Goal: Entertainment & Leisure: Consume media (video, audio)

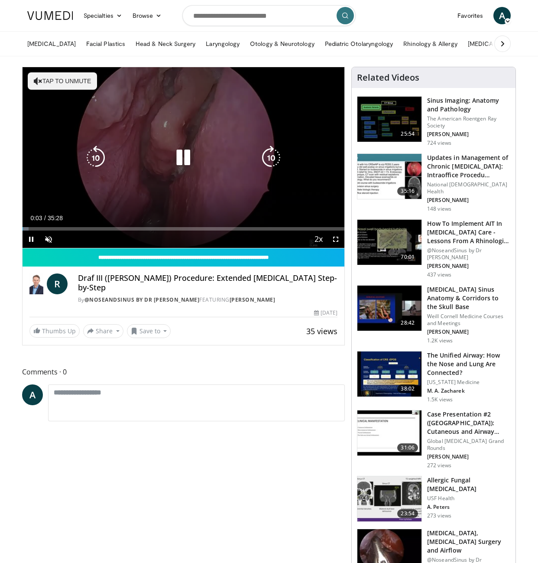
click at [64, 87] on button "Tap to unmute" at bounding box center [62, 80] width 69 height 17
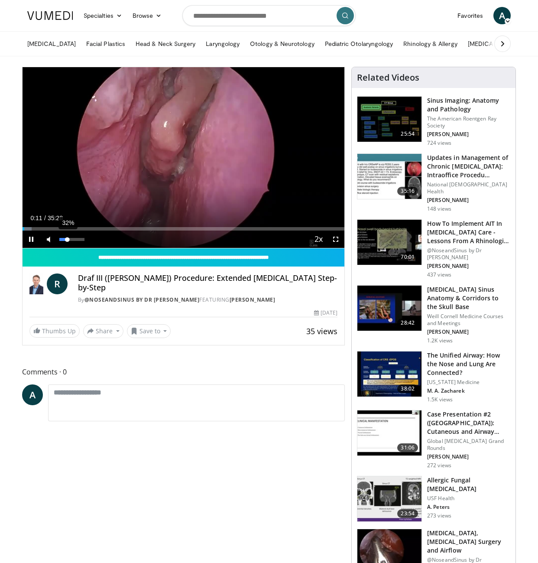
click at [67, 241] on div "32%" at bounding box center [72, 239] width 30 height 17
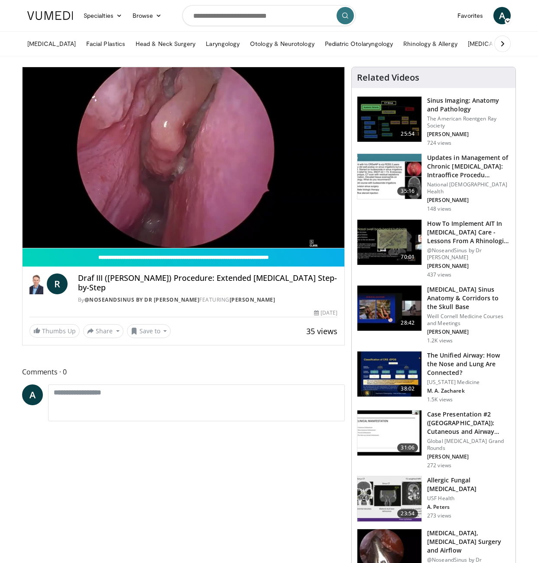
click at [334, 240] on div "10 seconds Tap to unmute" at bounding box center [184, 157] width 322 height 181
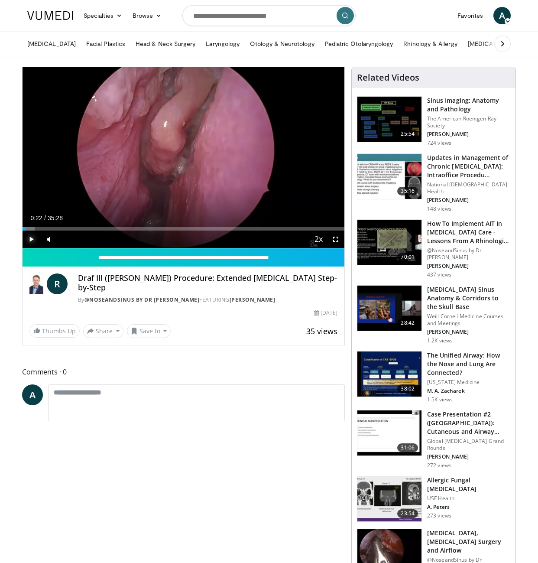
click at [29, 244] on span "Video Player" at bounding box center [31, 239] width 17 height 17
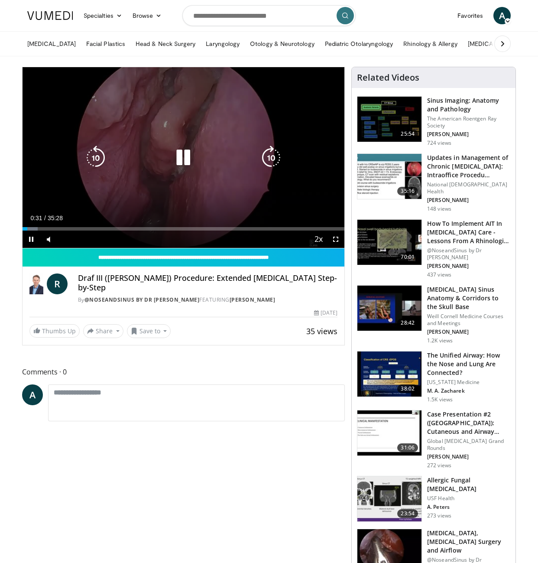
click at [316, 208] on div "10 seconds Tap to unmute" at bounding box center [184, 157] width 322 height 181
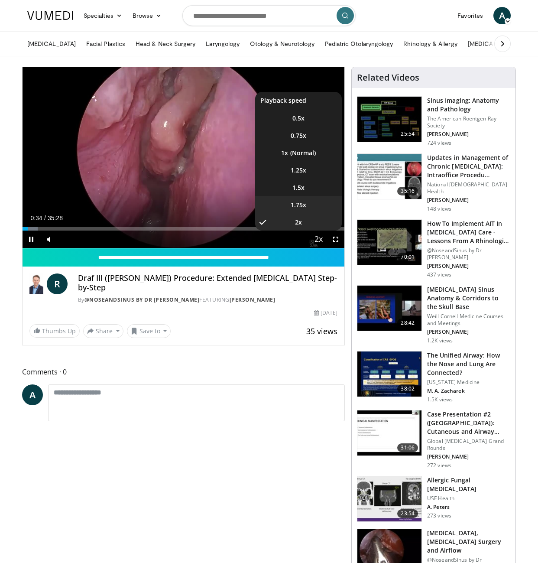
click at [311, 207] on li "1.75x" at bounding box center [298, 204] width 87 height 17
click at [305, 192] on li "1.5x" at bounding box center [298, 187] width 87 height 17
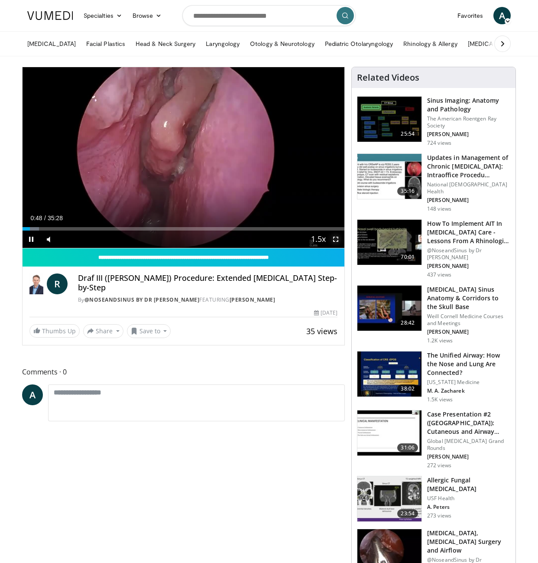
click at [329, 239] on span "Video Player" at bounding box center [335, 239] width 17 height 17
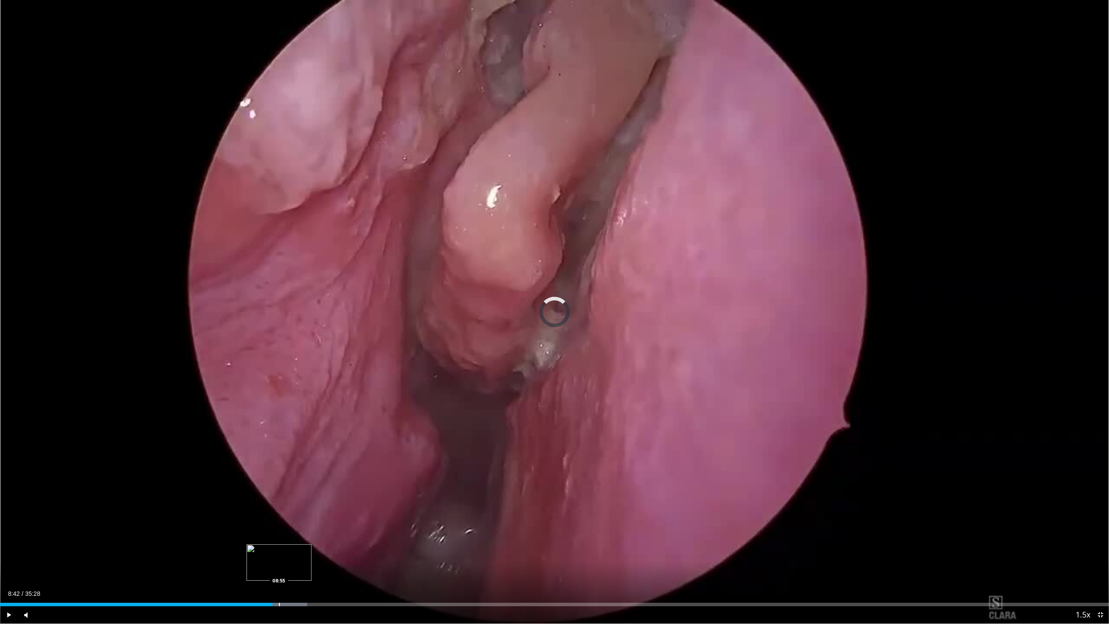
click at [279, 563] on div "Progress Bar" at bounding box center [279, 604] width 1 height 3
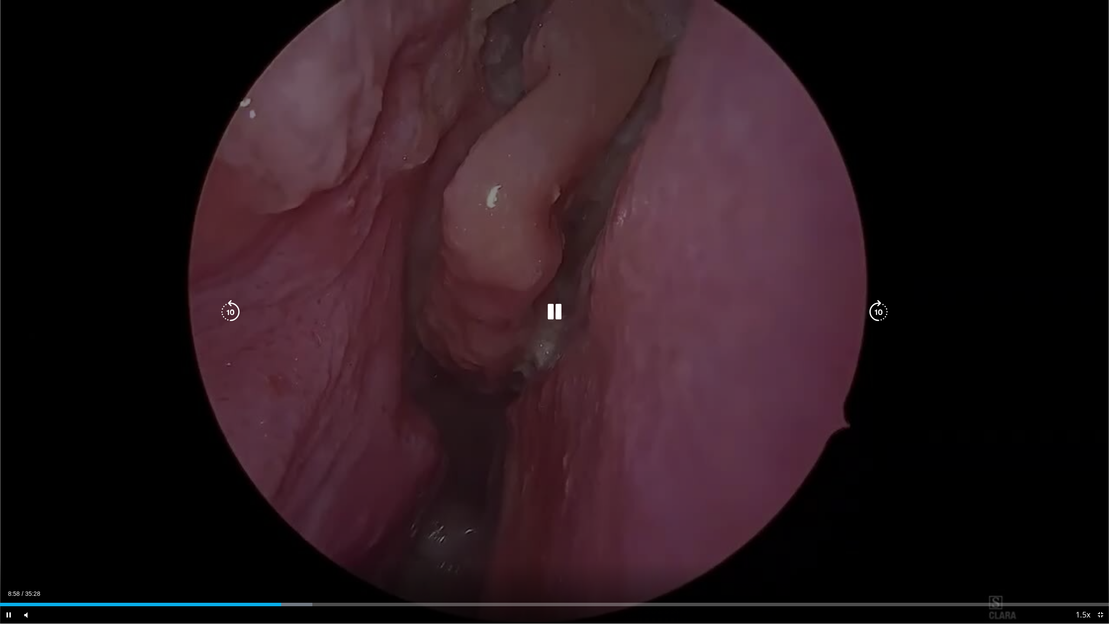
click at [293, 563] on video-js "**********" at bounding box center [554, 312] width 1109 height 624
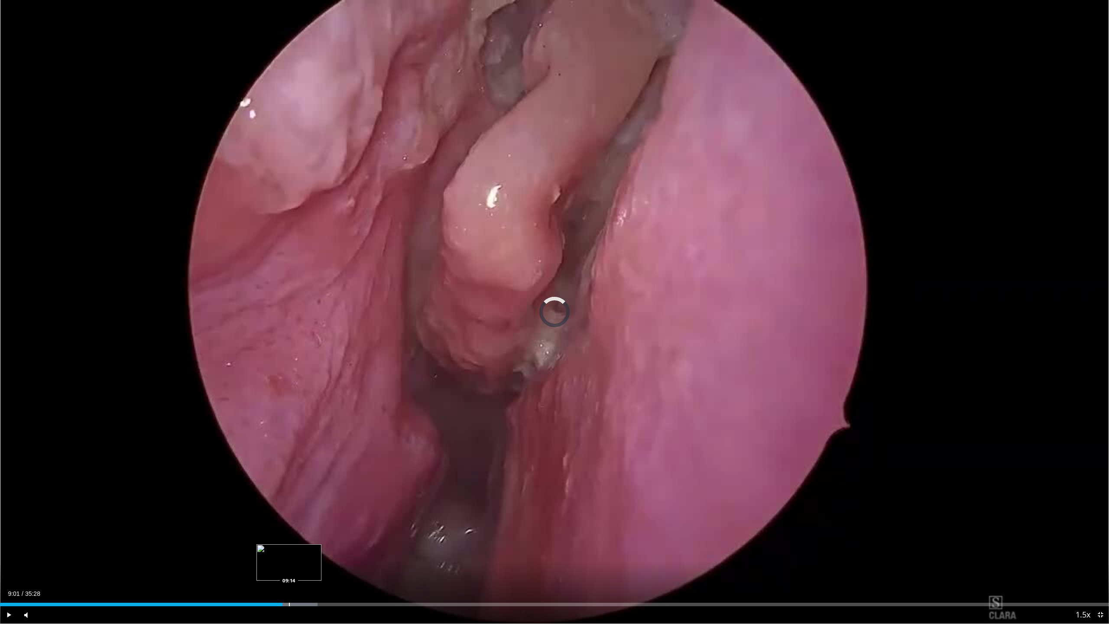
click at [289, 563] on div "Progress Bar" at bounding box center [289, 604] width 1 height 3
click at [299, 563] on div "Progress Bar" at bounding box center [299, 604] width 1 height 3
click at [311, 563] on div "Progress Bar" at bounding box center [311, 604] width 1 height 3
click at [396, 563] on div "Progress Bar" at bounding box center [396, 604] width 1 height 3
click at [505, 563] on div "Loaded : 39.04% 12:50 16:09" at bounding box center [554, 602] width 1109 height 8
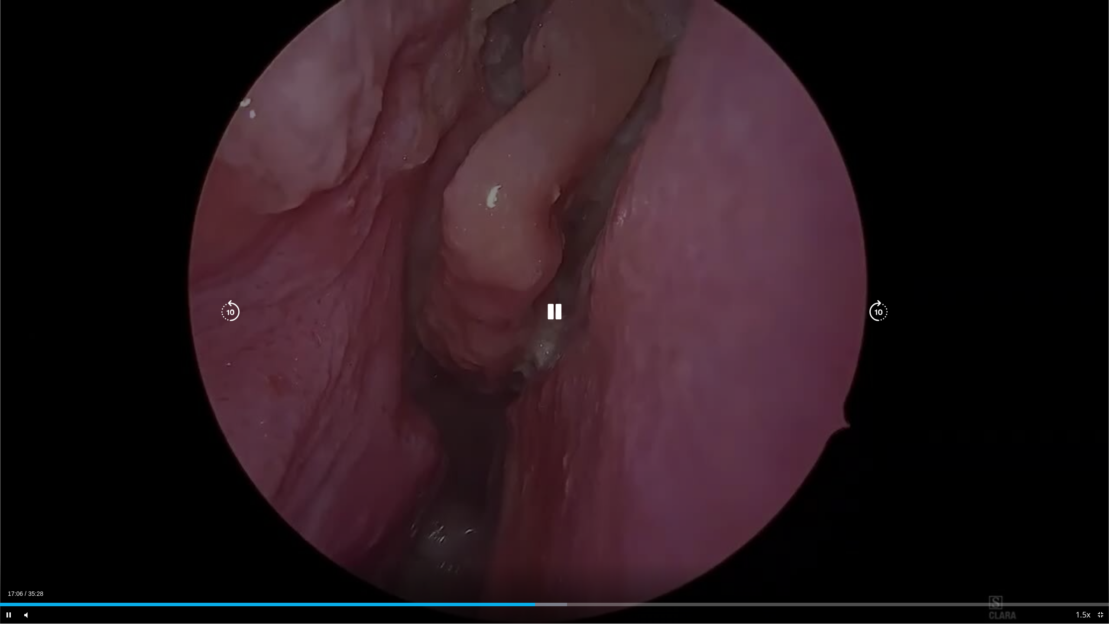
click at [538, 377] on div "10 seconds Tap to unmute" at bounding box center [554, 312] width 1109 height 624
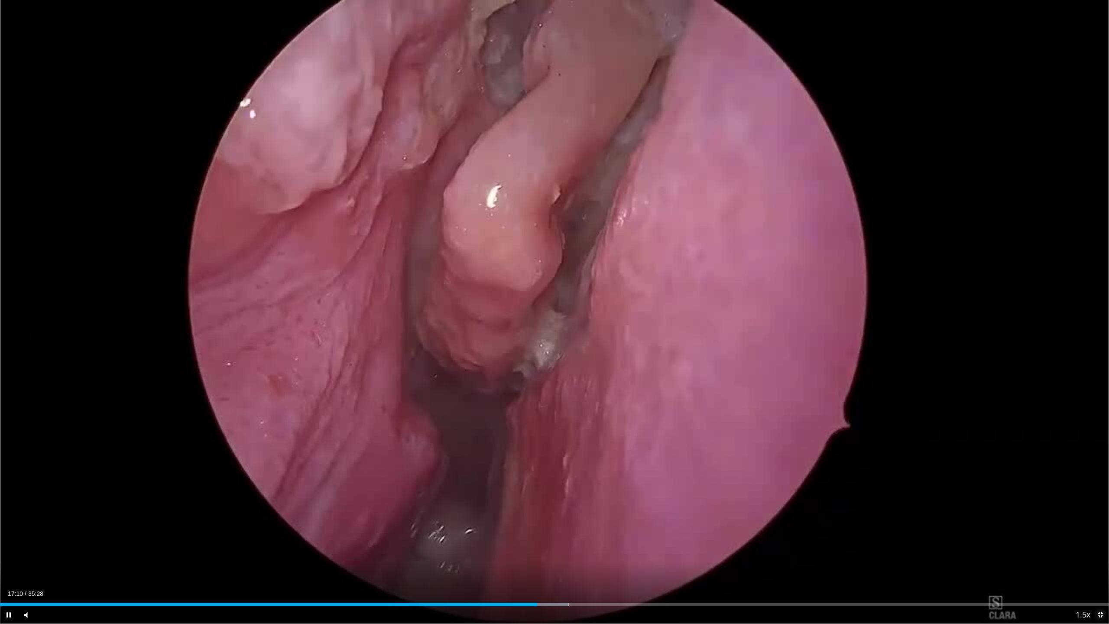
click at [538, 563] on span "Video Player" at bounding box center [1100, 614] width 17 height 17
